Goal: Task Accomplishment & Management: Complete application form

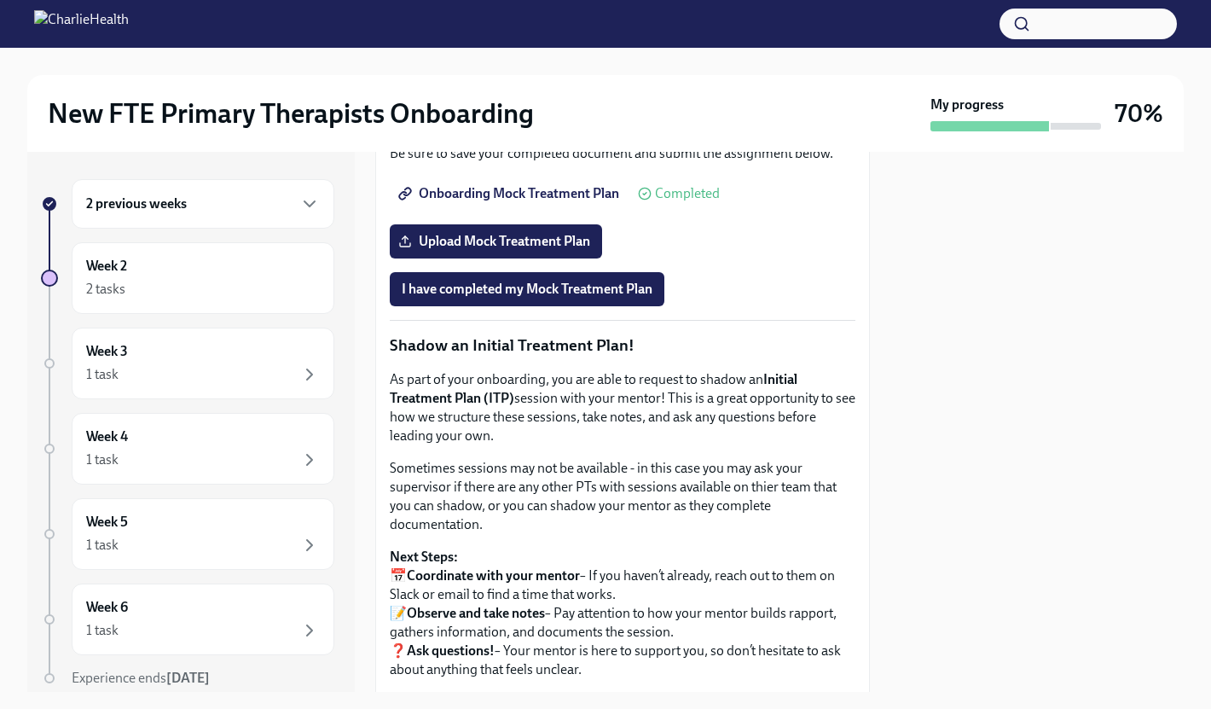
scroll to position [1469, 0]
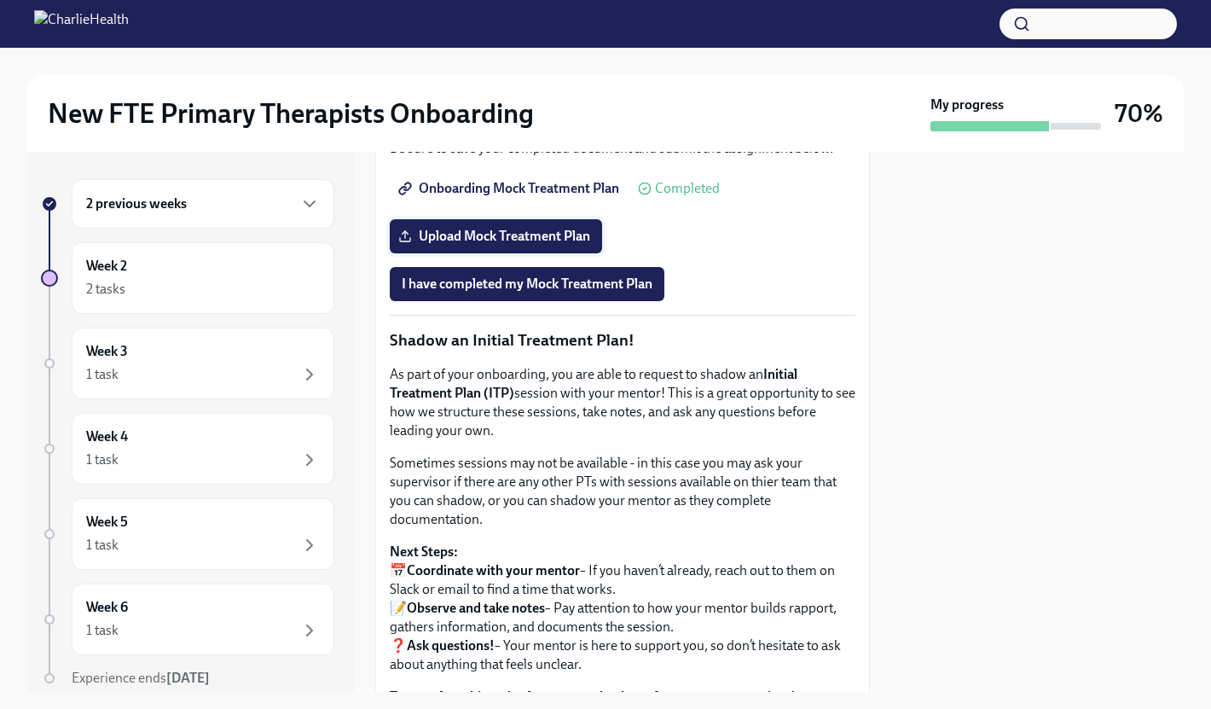
click at [466, 245] on span "Upload Mock Treatment Plan" at bounding box center [496, 236] width 188 height 17
click at [0, 0] on input "Upload Mock Treatment Plan" at bounding box center [0, 0] width 0 height 0
click at [530, 293] on span "I have completed my Mock Treatment Plan" at bounding box center [527, 283] width 251 height 17
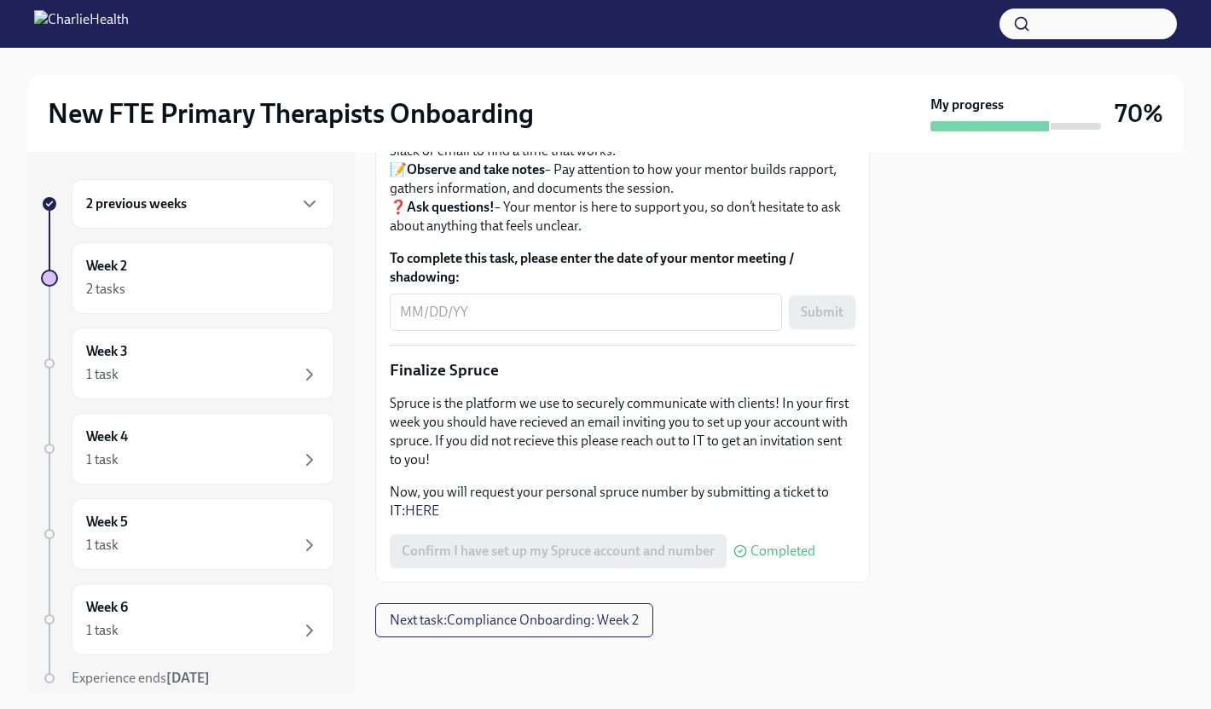
scroll to position [2163, 0]
click at [131, 277] on div "Week 2 2 tasks" at bounding box center [203, 278] width 234 height 43
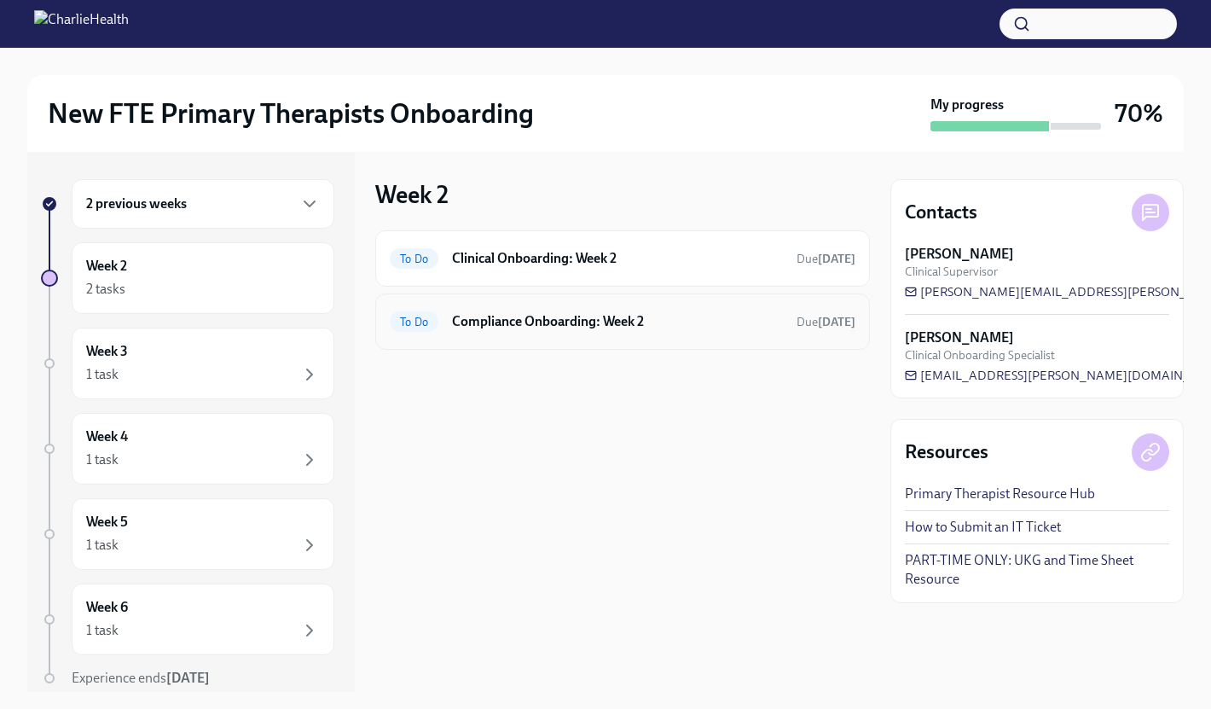
click at [672, 306] on div "To Do Compliance Onboarding: Week 2 Due [DATE]" at bounding box center [622, 321] width 495 height 56
click at [641, 315] on h6 "Compliance Onboarding: Week 2" at bounding box center [617, 321] width 331 height 19
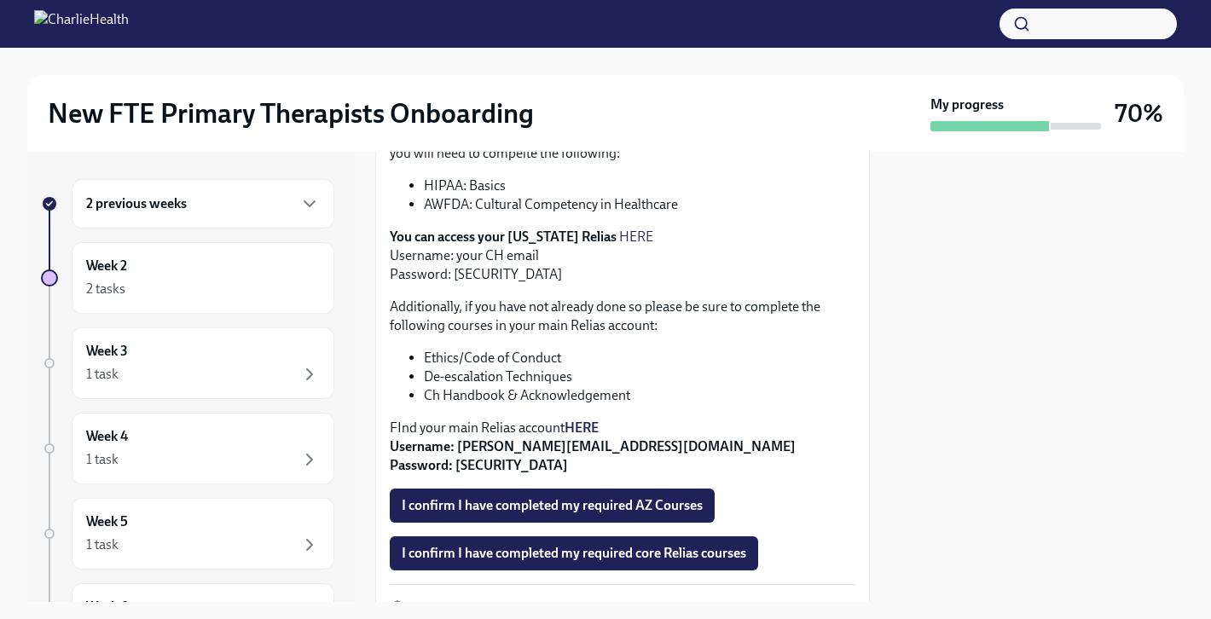
scroll to position [512, 0]
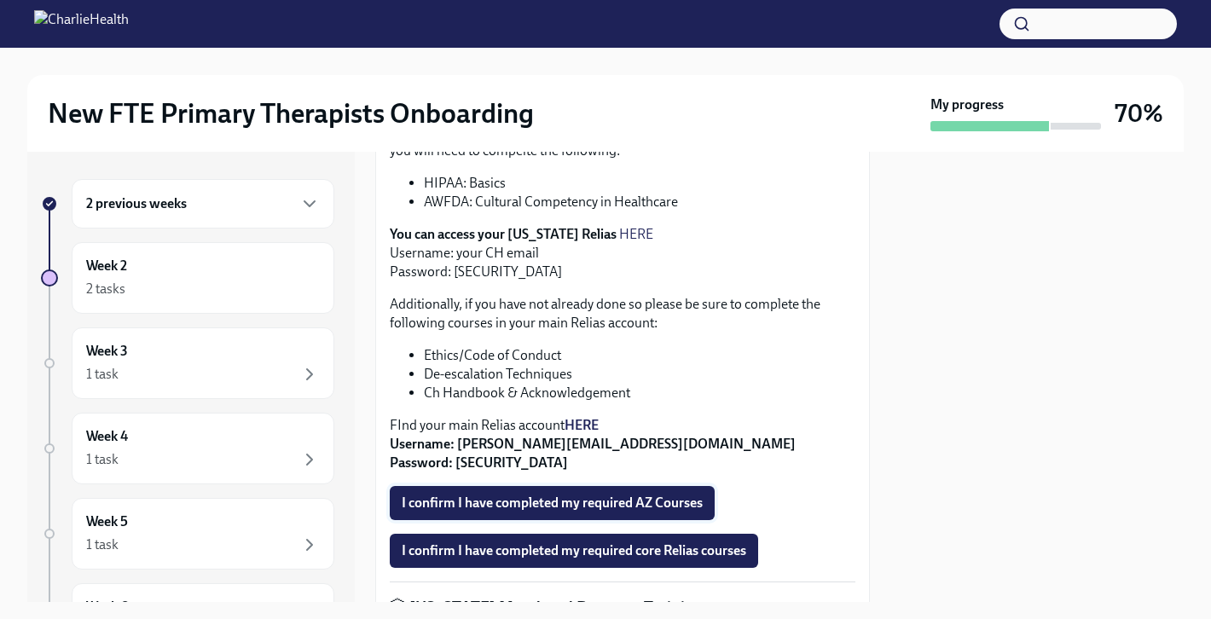
click at [603, 512] on span "I confirm I have completed my required AZ Courses" at bounding box center [552, 503] width 301 height 17
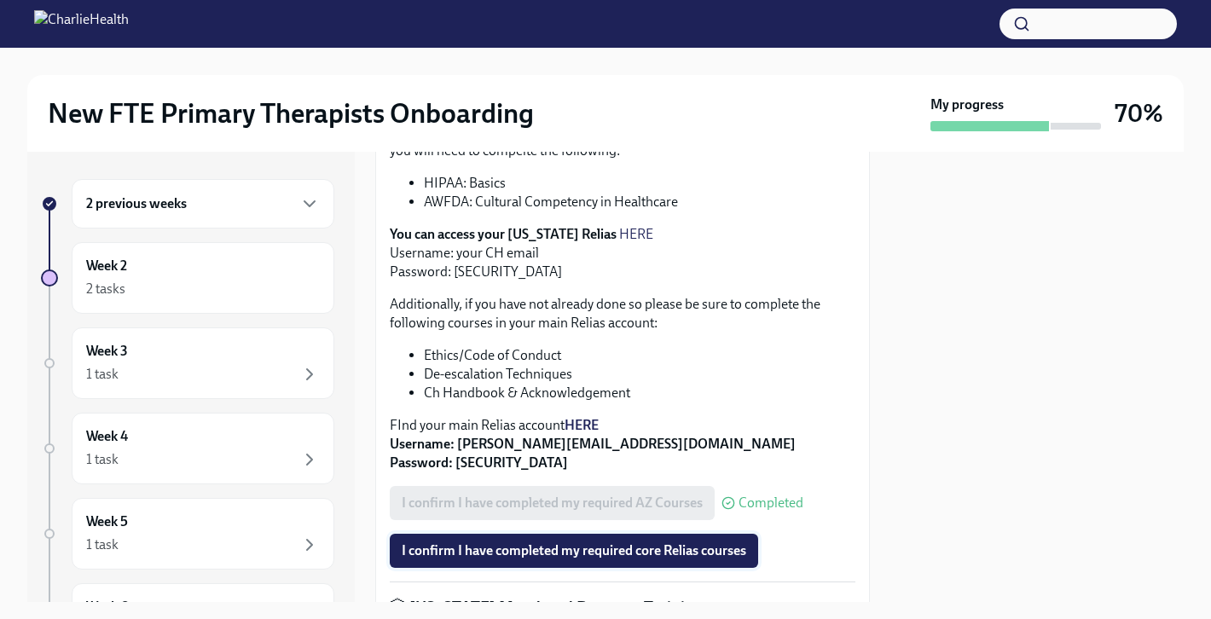
click at [565, 560] on span "I confirm I have completed my required core Relias courses" at bounding box center [574, 550] width 345 height 17
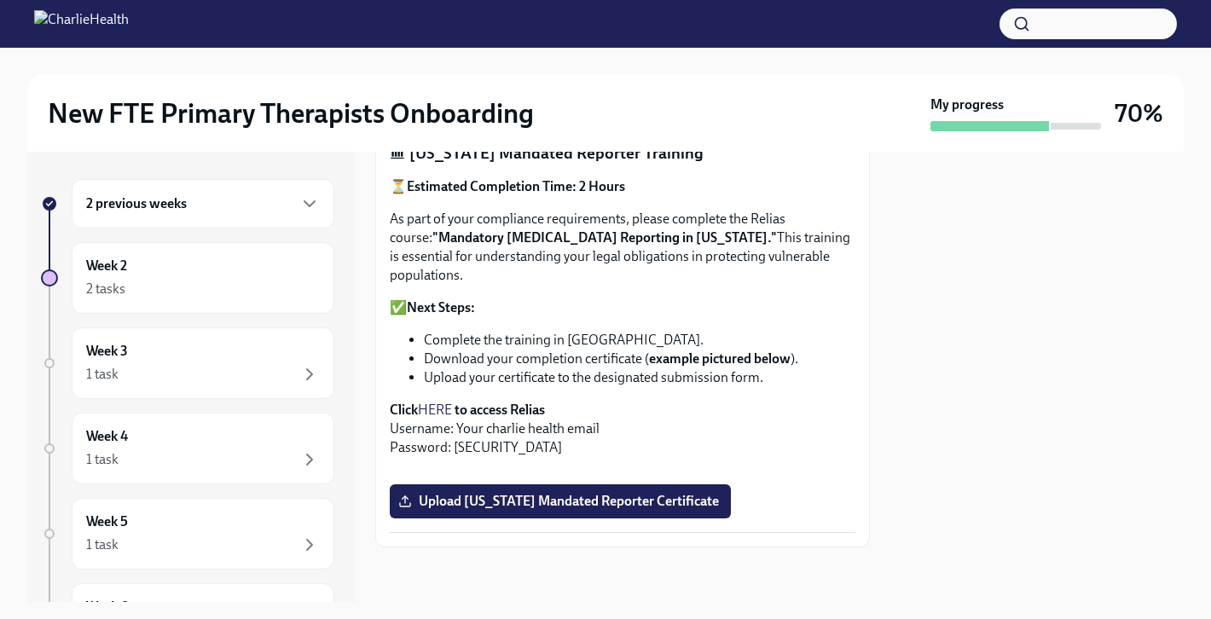
scroll to position [1265, 0]
click at [178, 270] on div "Week 2 2 tasks" at bounding box center [203, 278] width 234 height 43
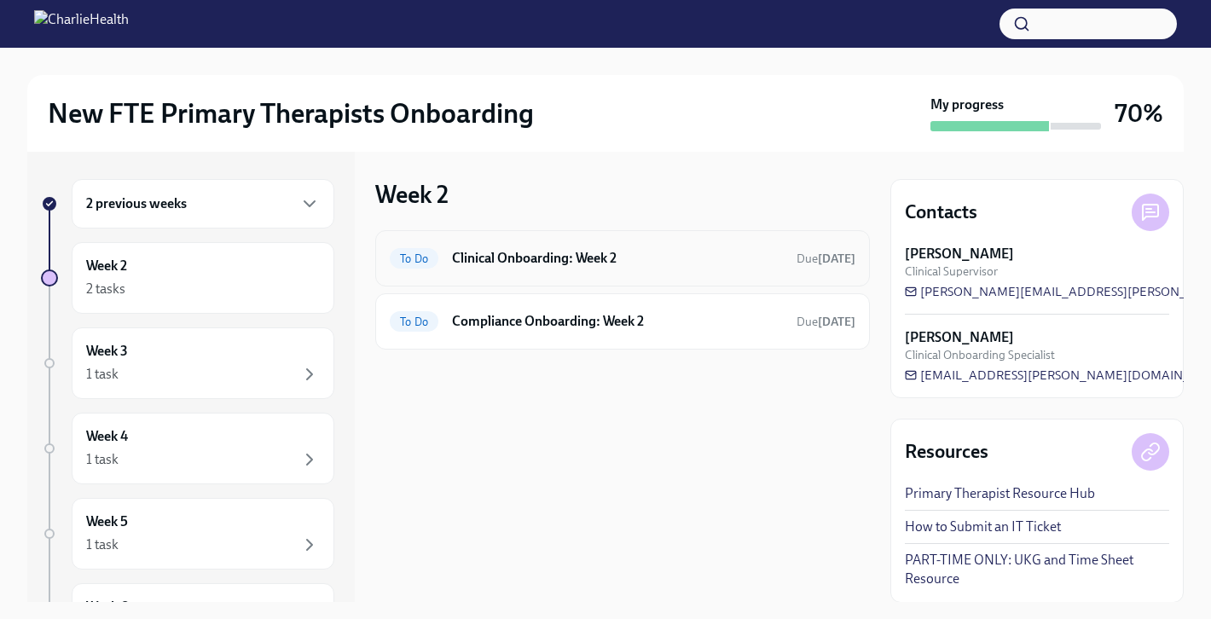
click at [444, 251] on div "To Do Clinical Onboarding: Week 2 Due [DATE]" at bounding box center [623, 258] width 466 height 27
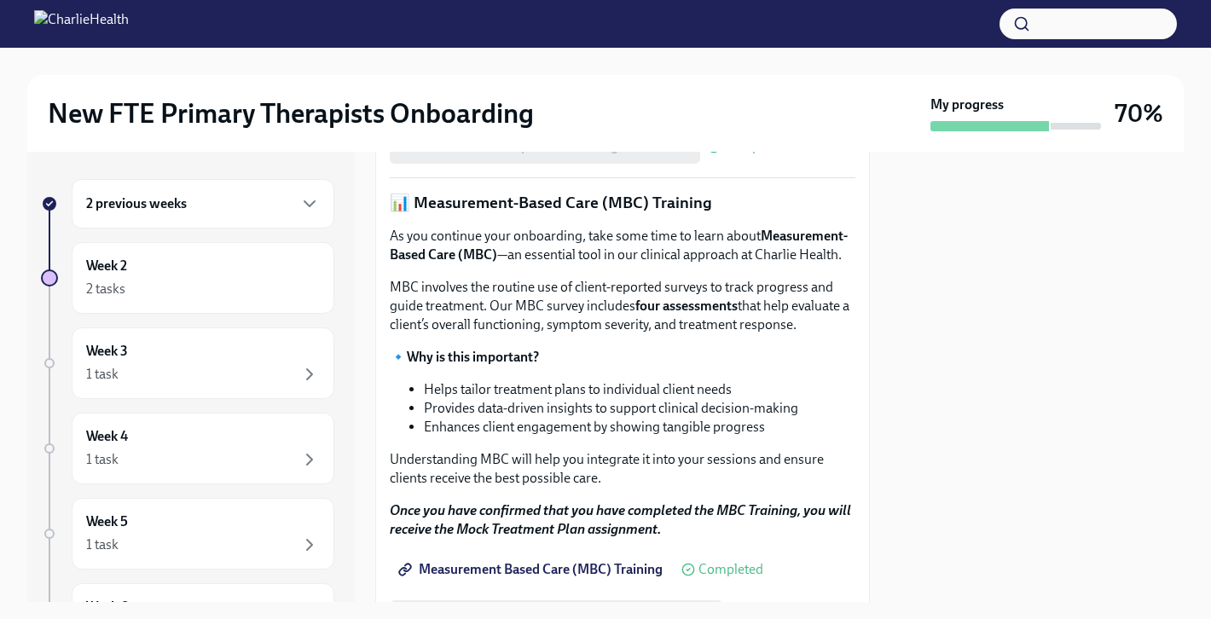
scroll to position [447, 0]
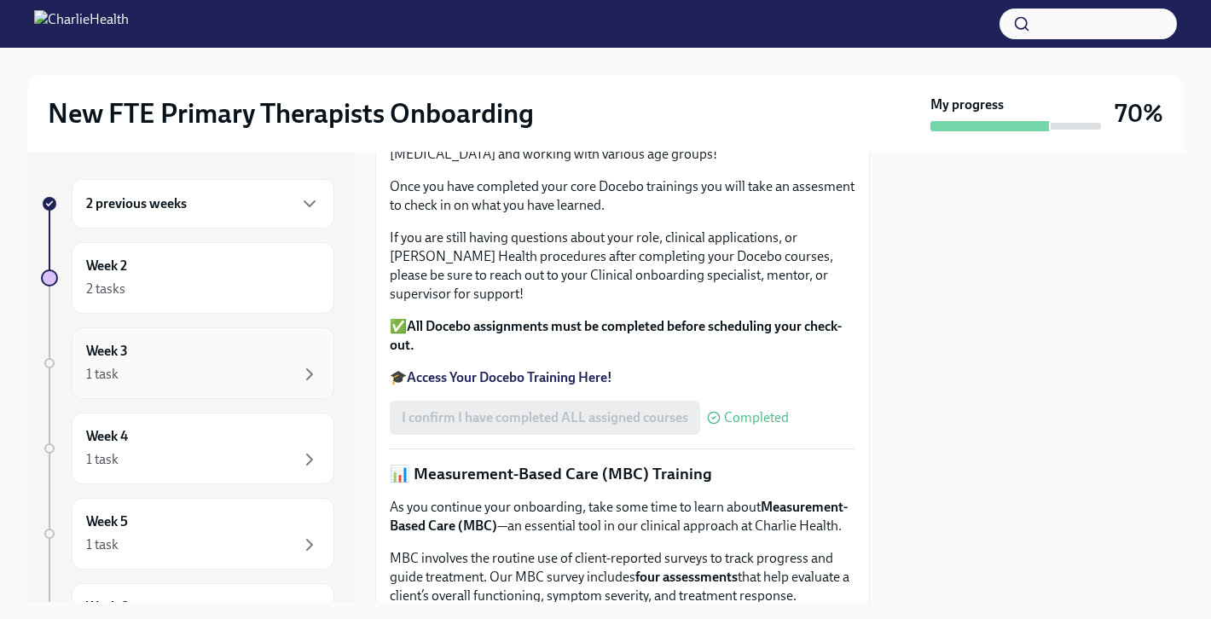
click at [101, 357] on h6 "Week 3" at bounding box center [107, 351] width 42 height 19
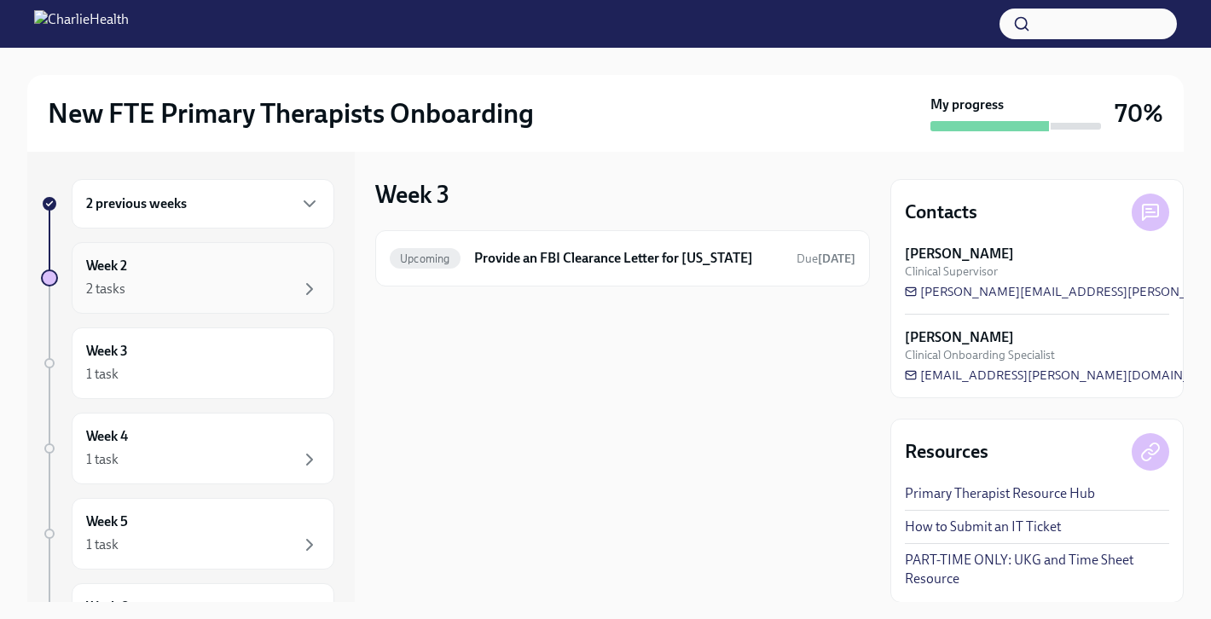
click at [112, 295] on div "2 tasks" at bounding box center [105, 289] width 39 height 19
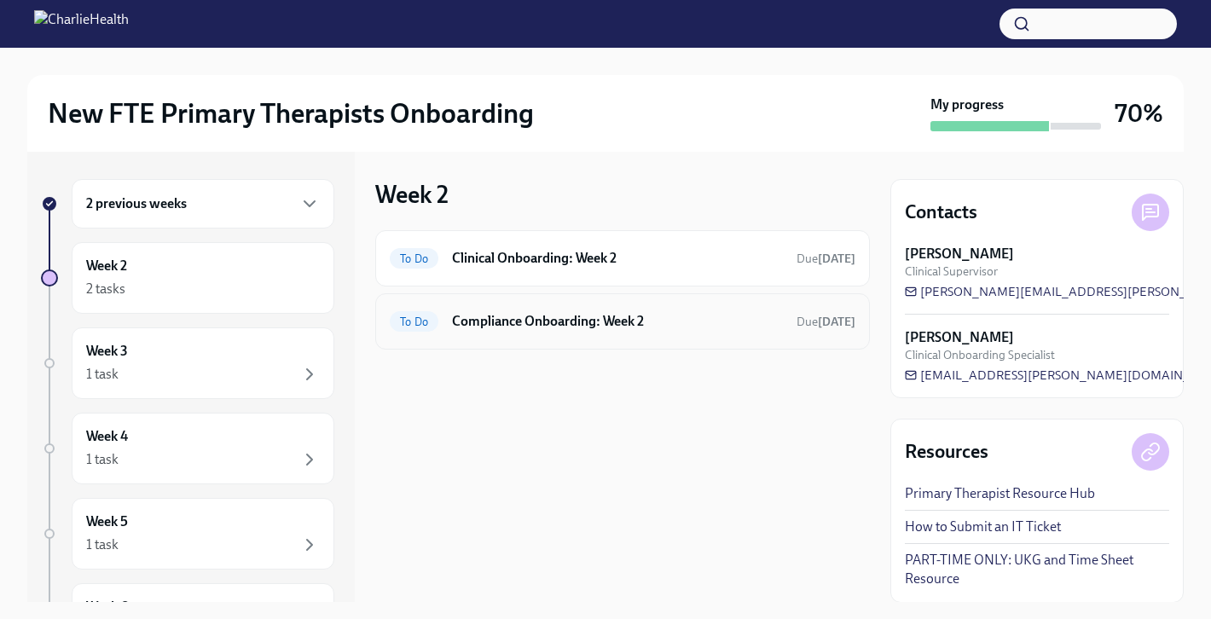
click at [578, 325] on h6 "Compliance Onboarding: Week 2" at bounding box center [617, 321] width 331 height 19
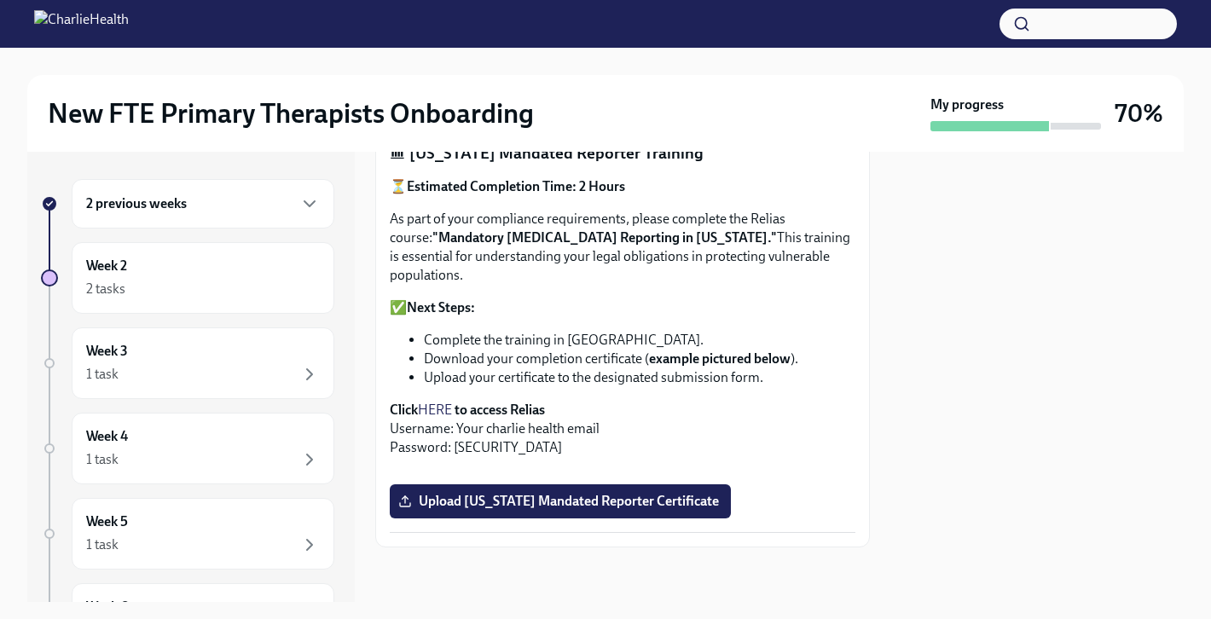
scroll to position [1265, 0]
